Goal: Find specific page/section: Find specific page/section

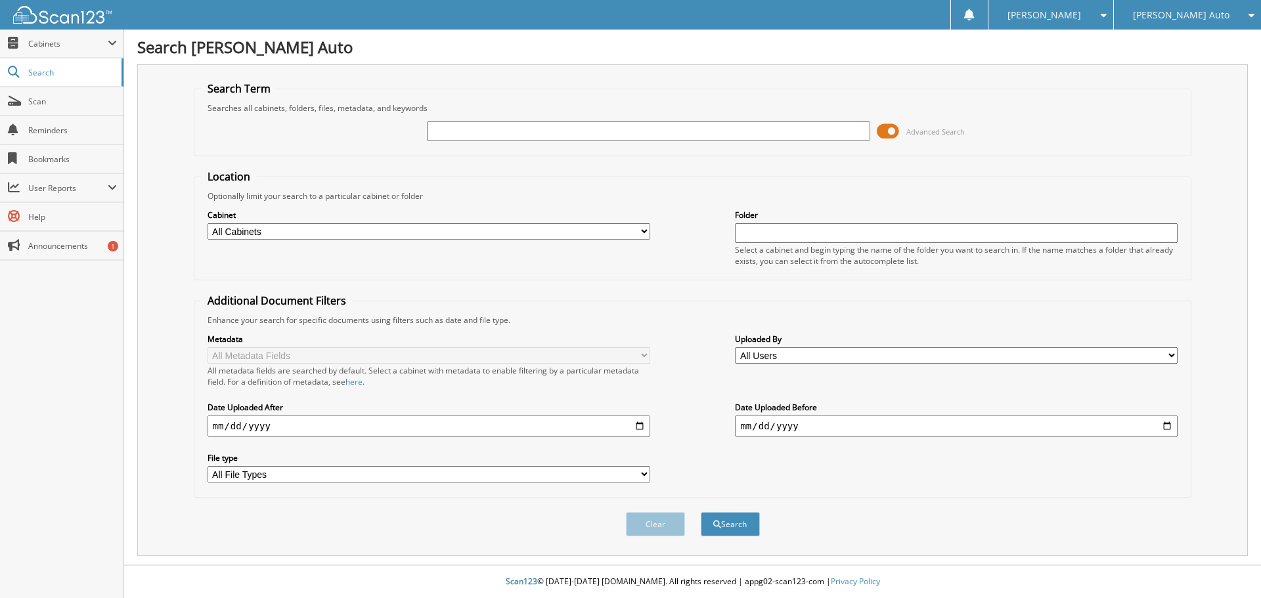
click at [597, 134] on input "text" at bounding box center [648, 132] width 443 height 20
type input "806506"
click at [701, 512] on button "Search" at bounding box center [730, 524] width 59 height 24
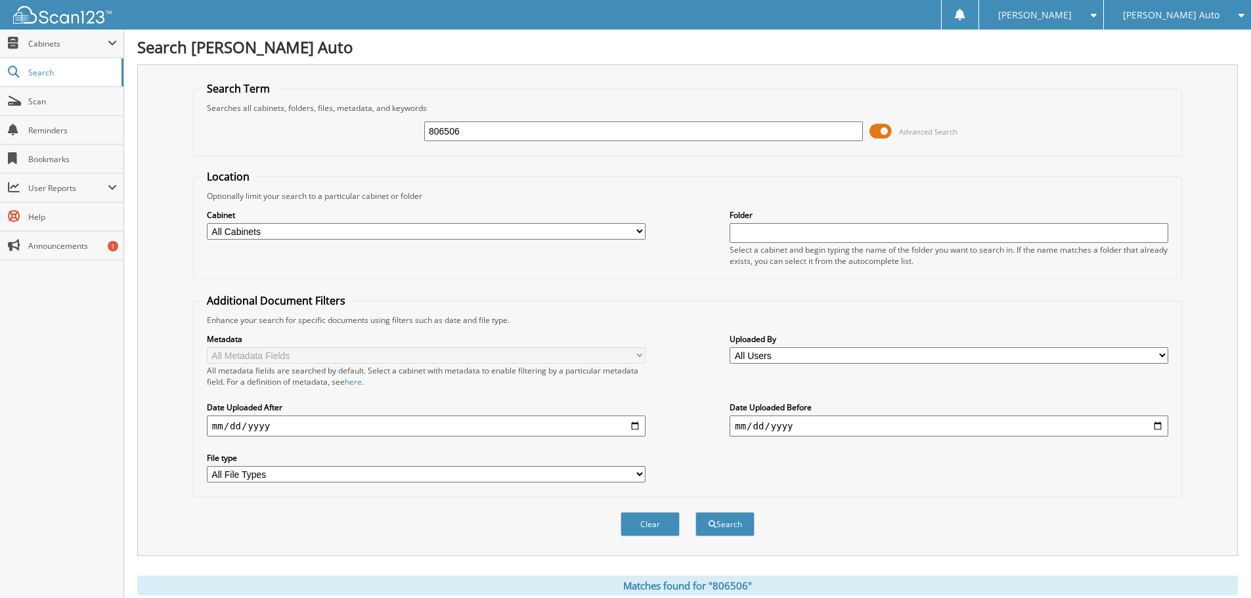
click at [885, 133] on span at bounding box center [881, 132] width 22 height 20
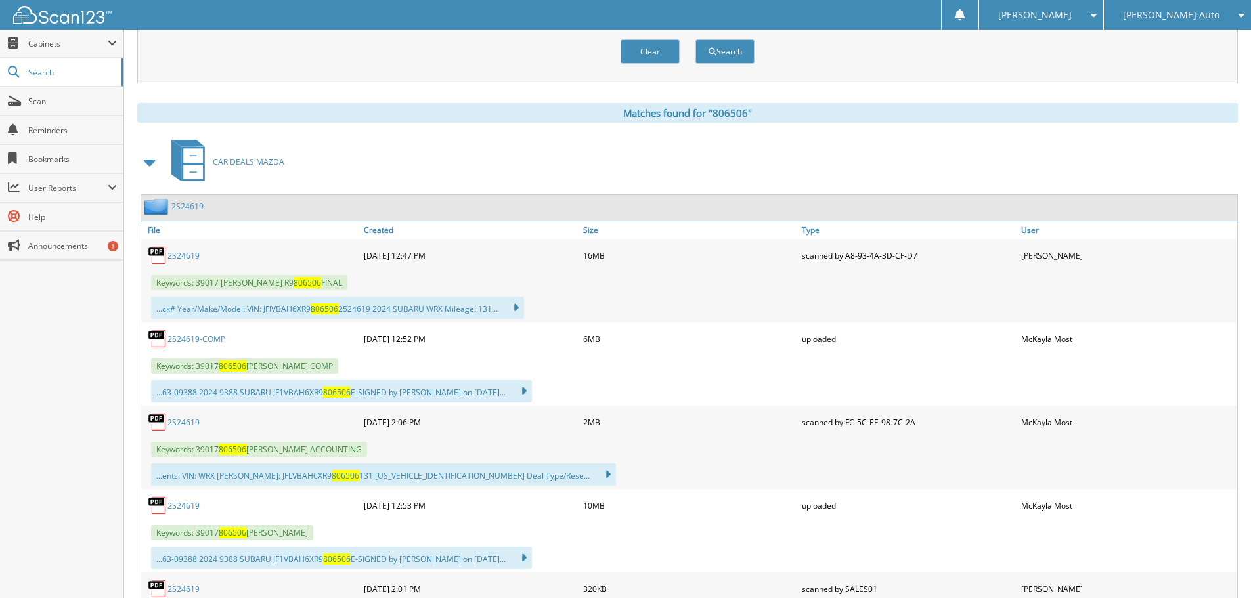
click at [151, 160] on span at bounding box center [150, 162] width 18 height 24
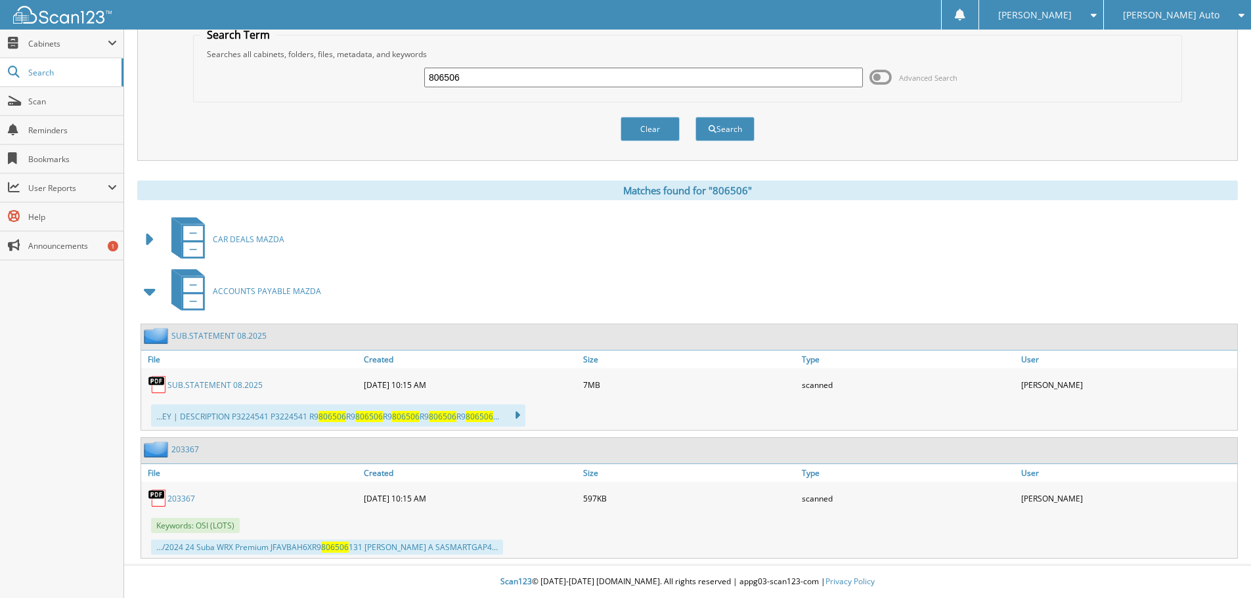
scroll to position [54, 0]
click at [141, 229] on span at bounding box center [150, 240] width 18 height 24
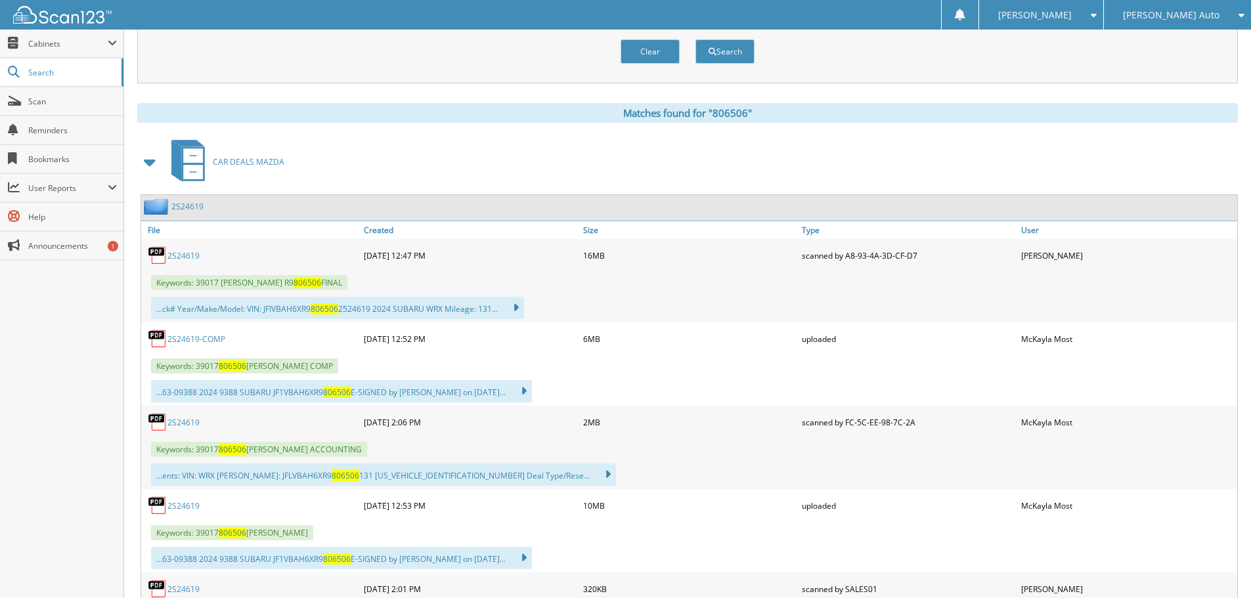
click at [184, 424] on link "2S24619" at bounding box center [183, 422] width 32 height 11
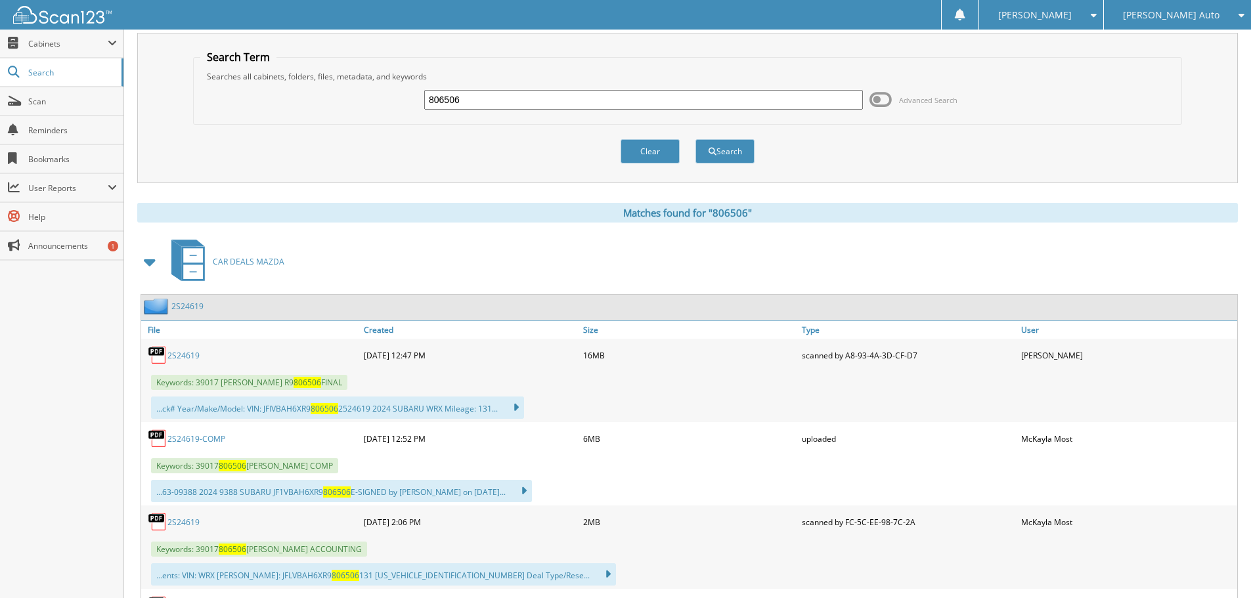
scroll to position [0, 0]
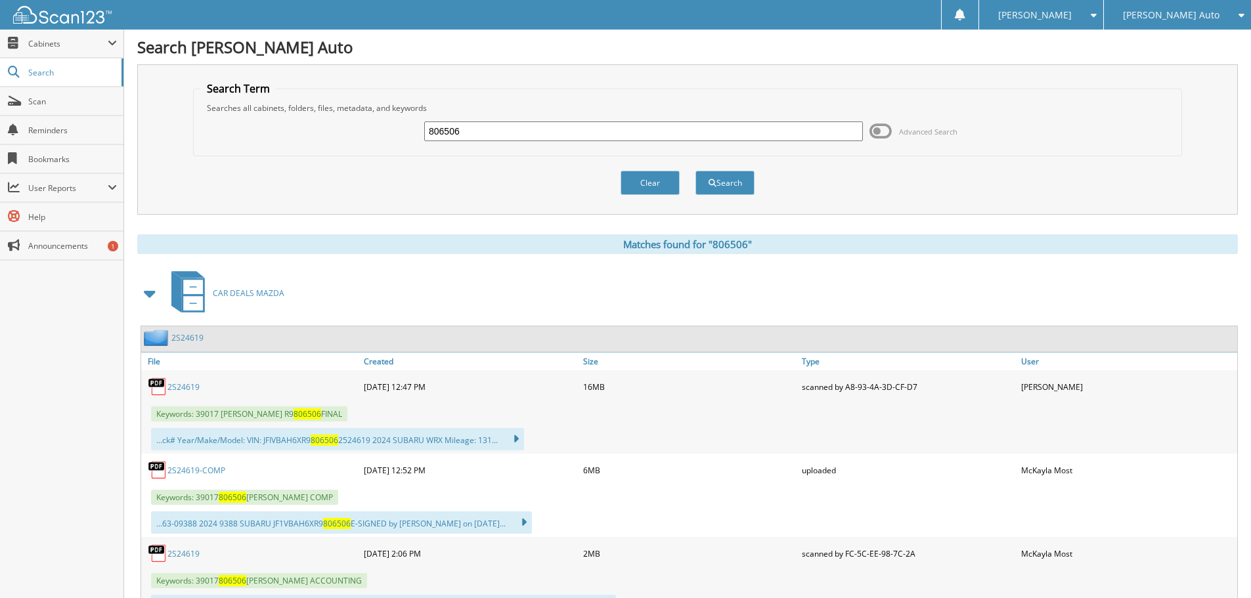
click at [493, 136] on input "806506" at bounding box center [643, 132] width 439 height 20
type input "741618"
click at [696, 171] on button "Search" at bounding box center [725, 183] width 59 height 24
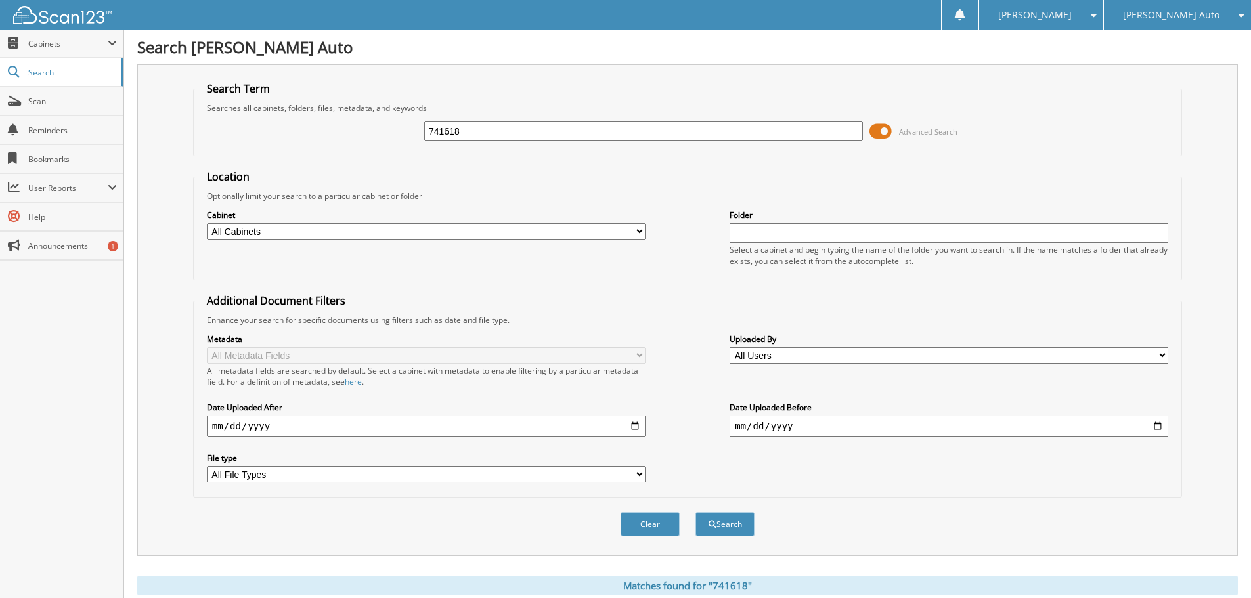
click at [889, 130] on span at bounding box center [881, 132] width 22 height 20
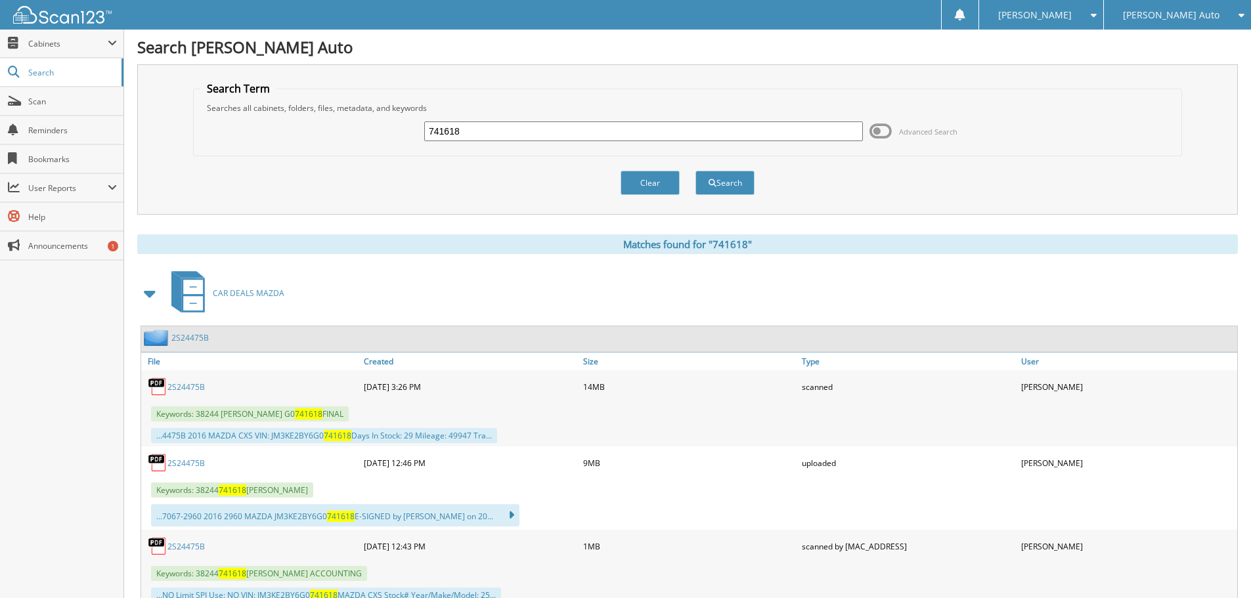
scroll to position [197, 0]
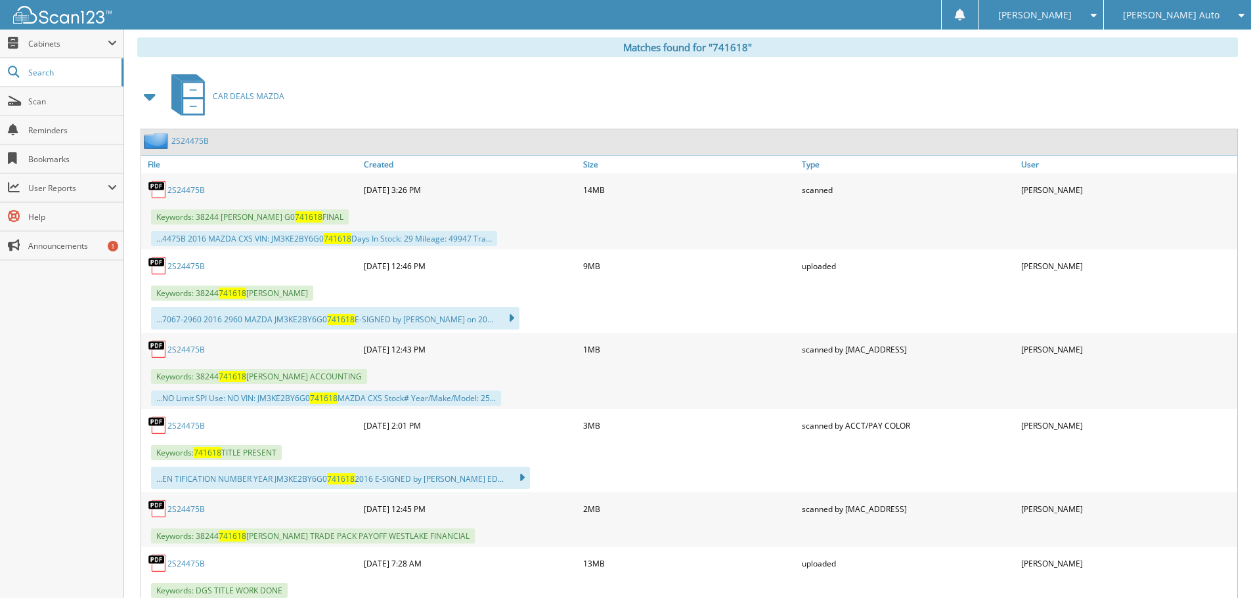
click at [187, 347] on link "2S24475B" at bounding box center [185, 349] width 37 height 11
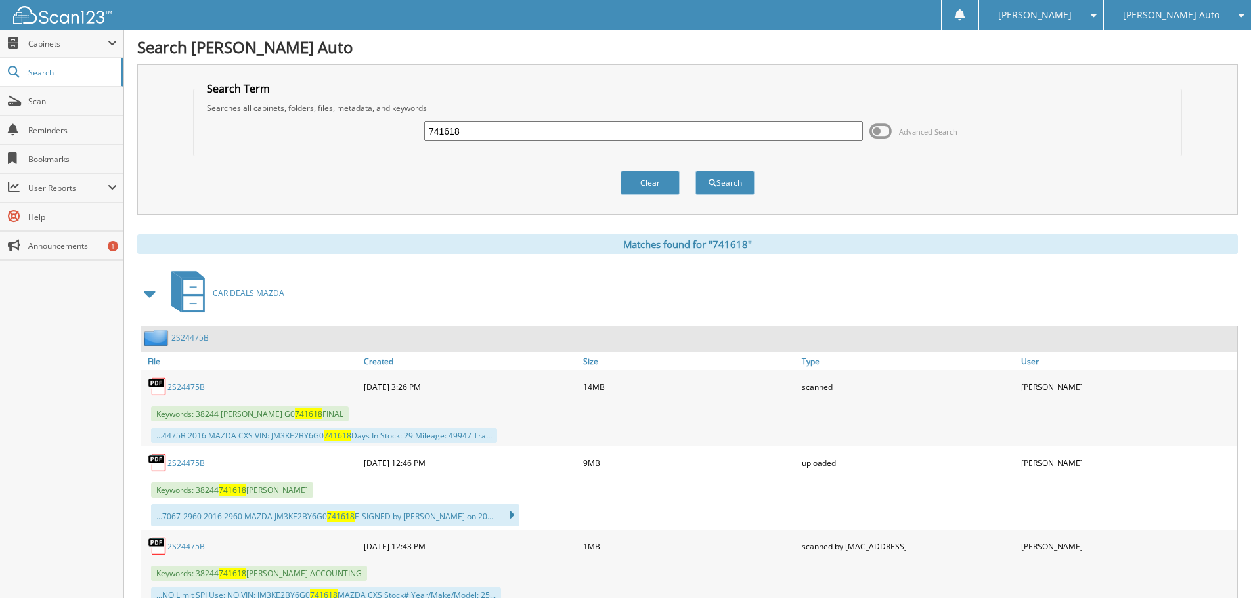
click at [546, 124] on input "741618" at bounding box center [643, 132] width 439 height 20
type input "521514"
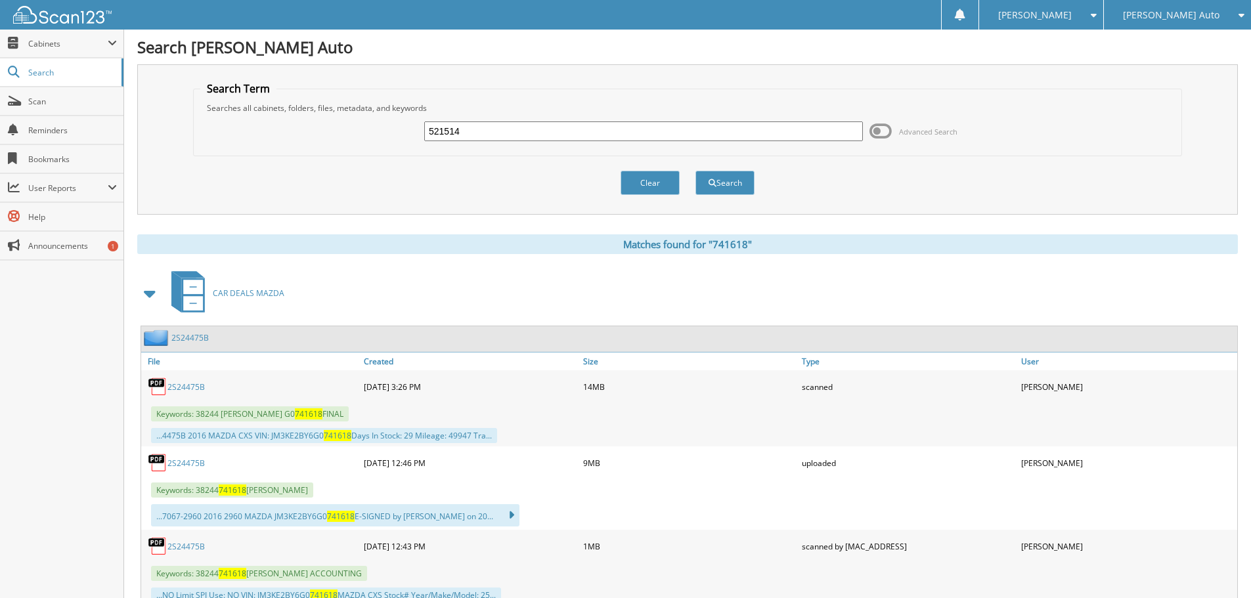
click at [696, 171] on button "Search" at bounding box center [725, 183] width 59 height 24
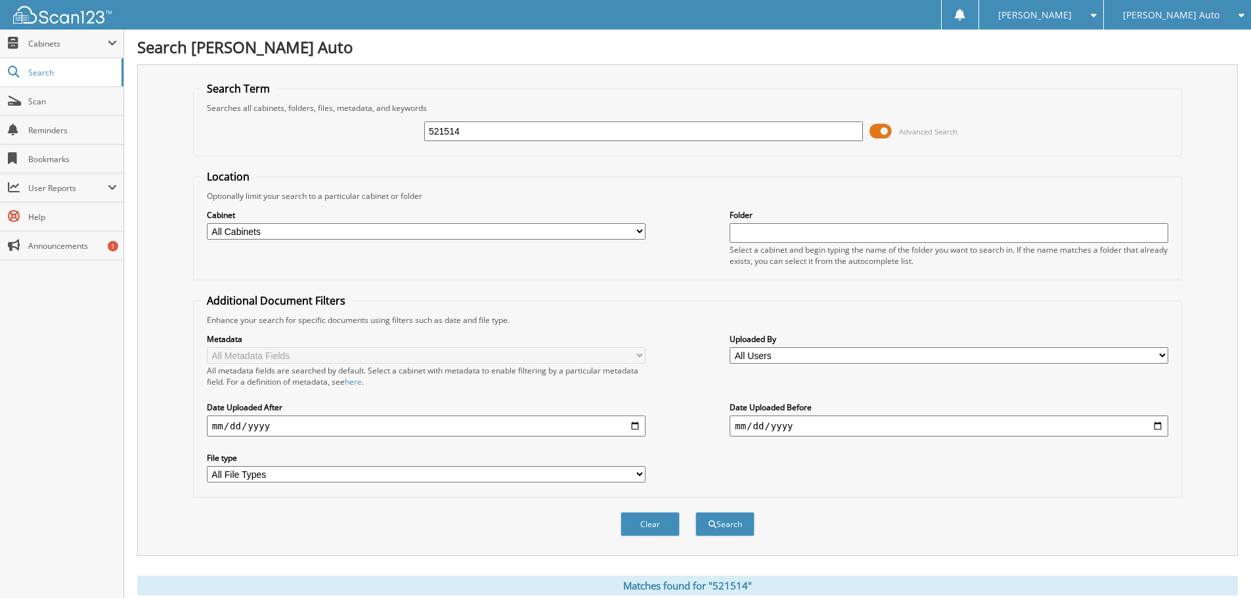
click at [883, 138] on span at bounding box center [881, 132] width 22 height 20
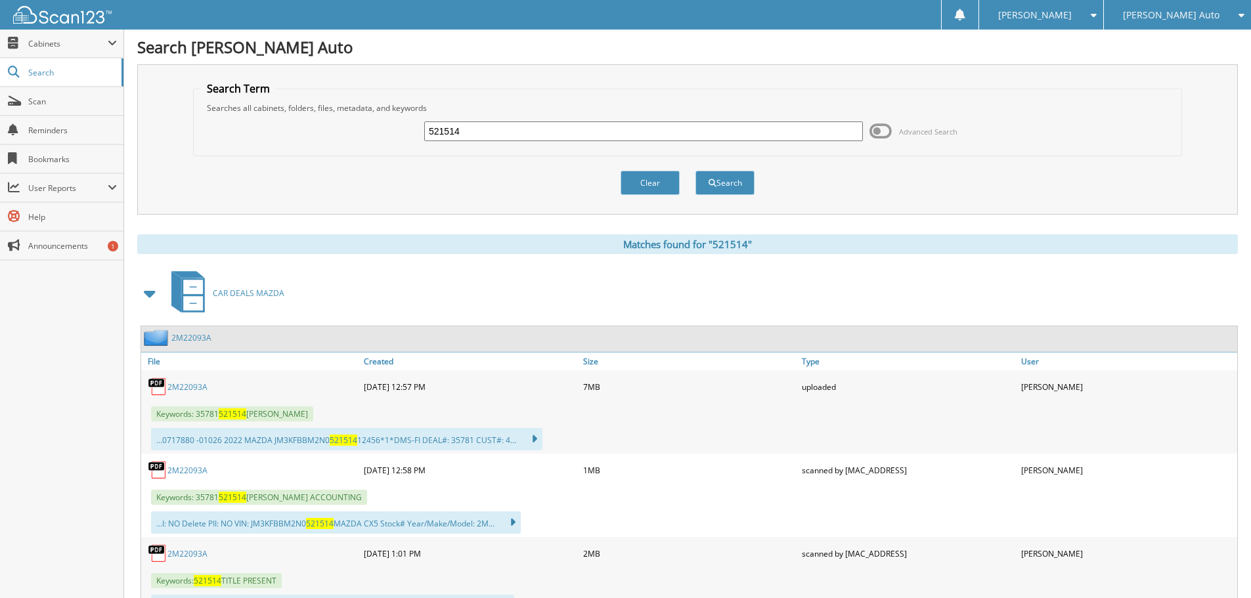
click at [188, 475] on link "2M22093A" at bounding box center [187, 470] width 40 height 11
